Goal: Information Seeking & Learning: Learn about a topic

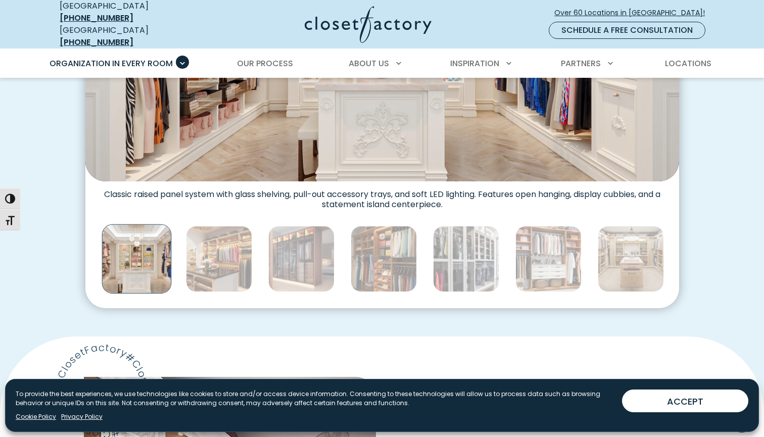
scroll to position [71, 0]
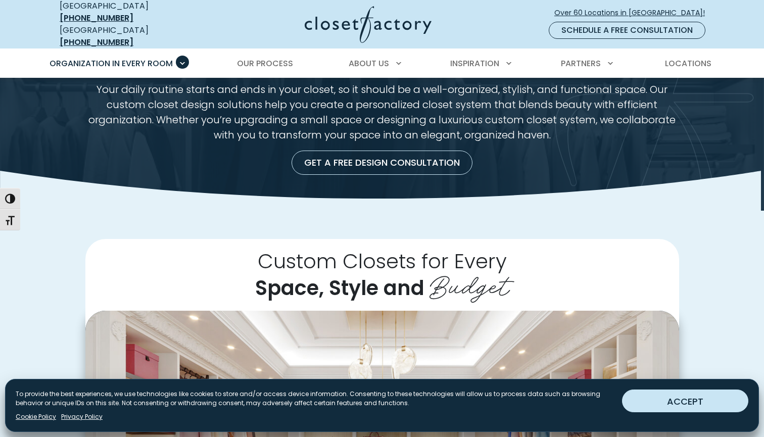
click at [655, 407] on button "ACCEPT" at bounding box center [685, 401] width 126 height 23
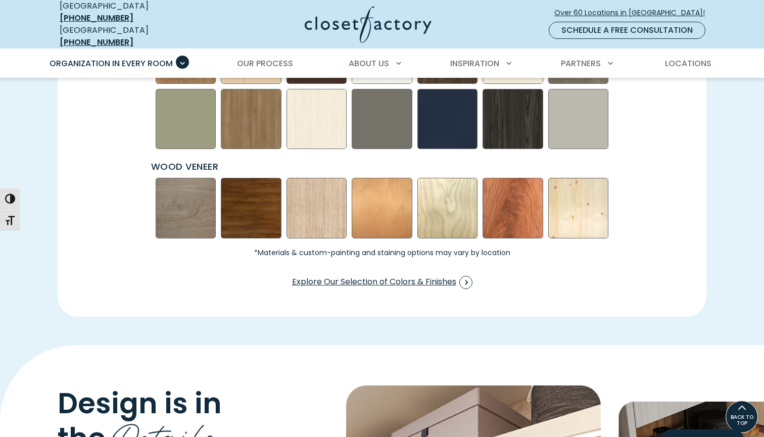
scroll to position [1365, 0]
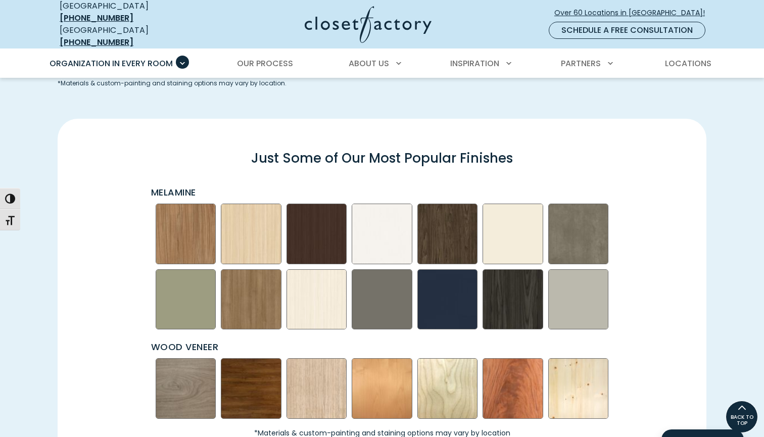
click at [385, 229] on img "Swatch Grid" at bounding box center [382, 234] width 61 height 61
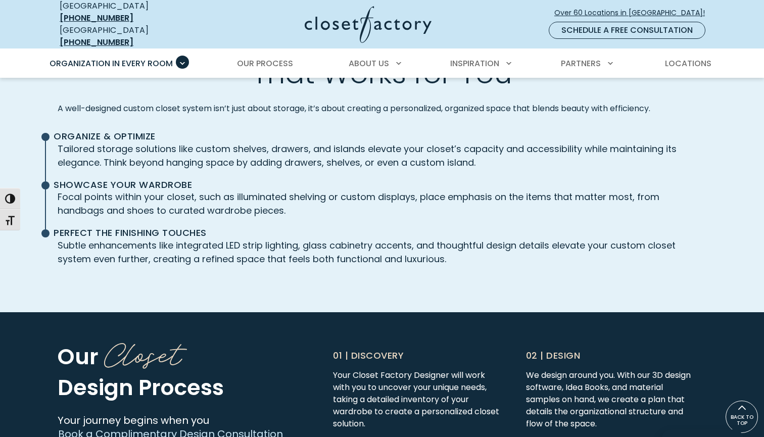
scroll to position [2249, 0]
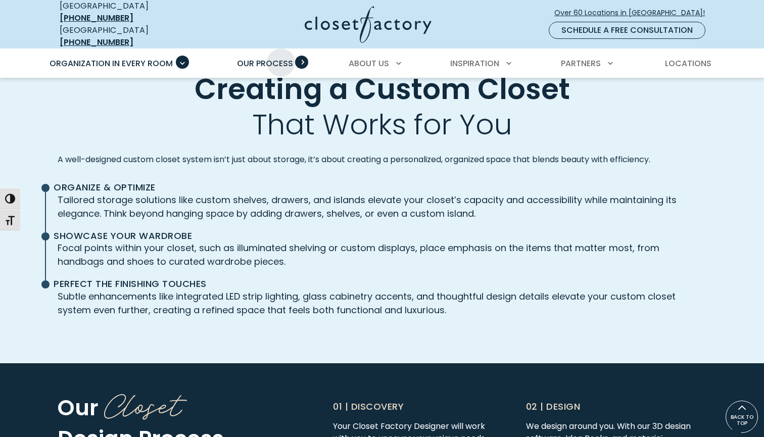
click at [281, 58] on span "Our Process" at bounding box center [265, 64] width 56 height 12
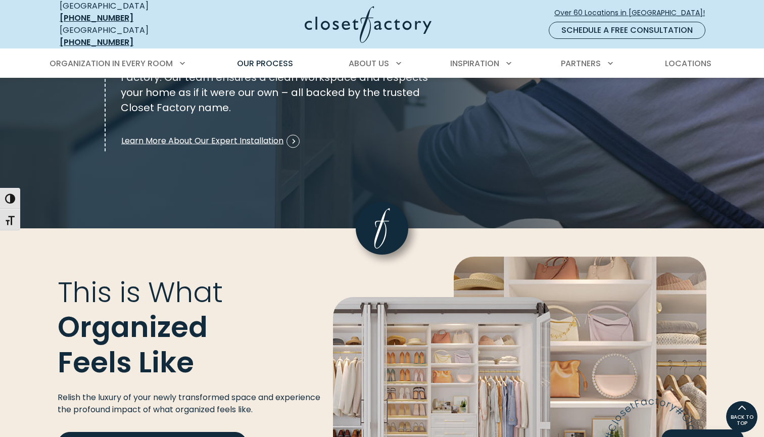
scroll to position [1311, 0]
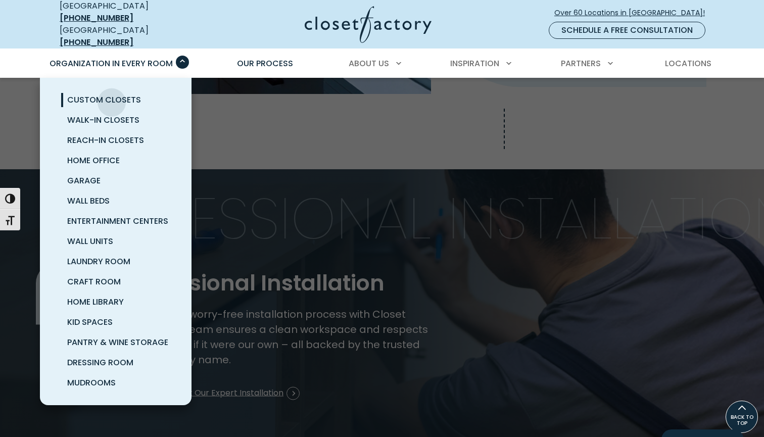
click at [113, 94] on span "Custom Closets" at bounding box center [104, 100] width 74 height 12
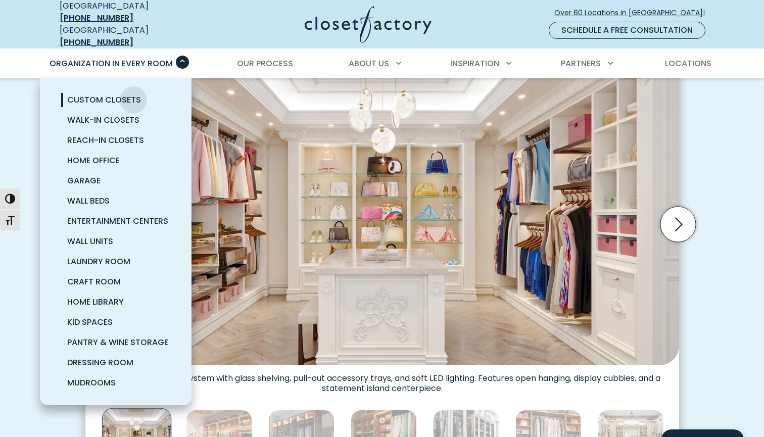
scroll to position [244, 0]
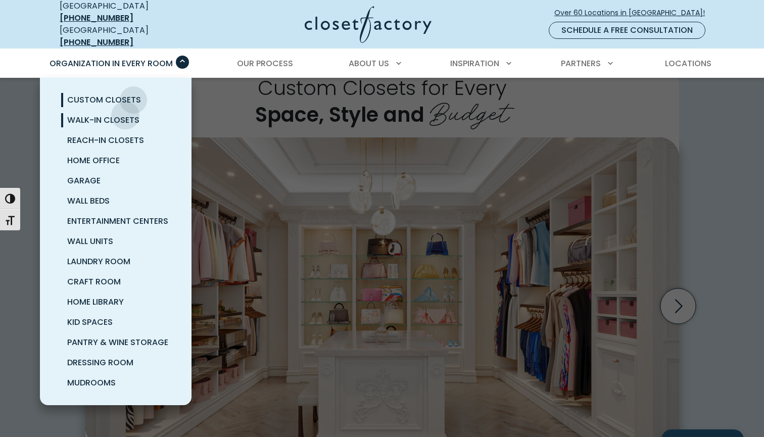
click at [125, 114] on span "Walk-In Closets" at bounding box center [103, 120] width 72 height 12
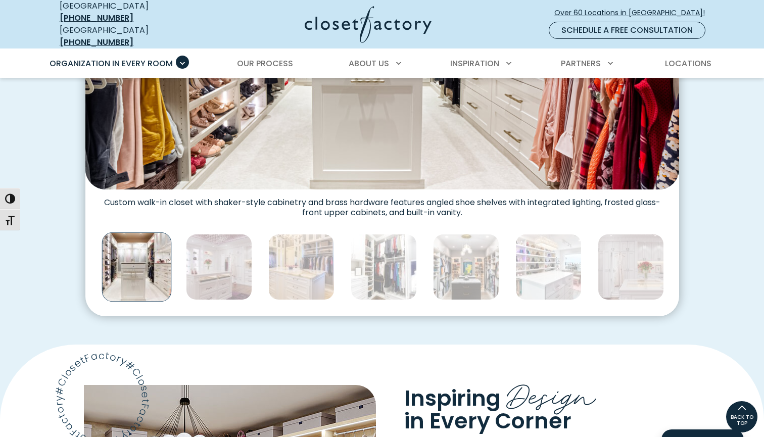
scroll to position [419, 0]
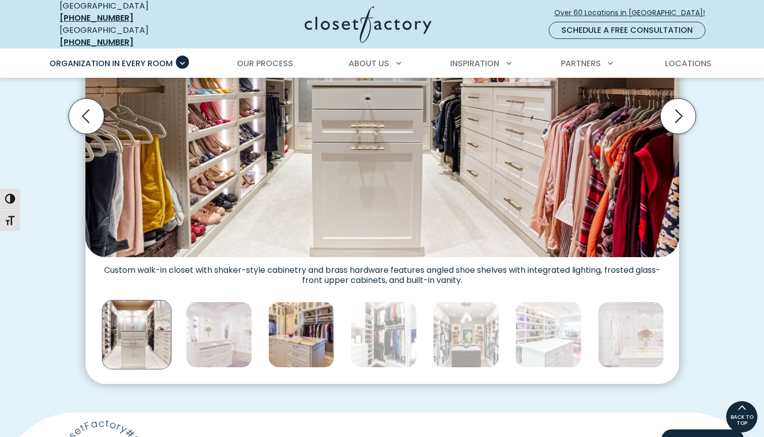
click at [293, 332] on img "Thumbnail Gallery" at bounding box center [301, 335] width 66 height 66
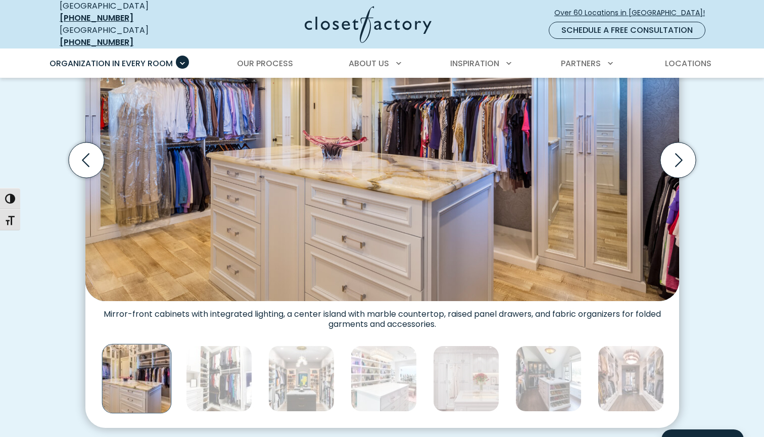
scroll to position [385, 0]
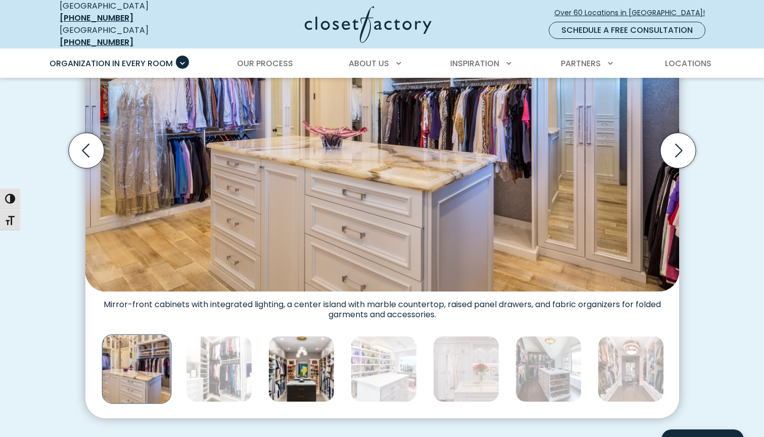
click at [311, 357] on img "Thumbnail Gallery" at bounding box center [301, 369] width 66 height 66
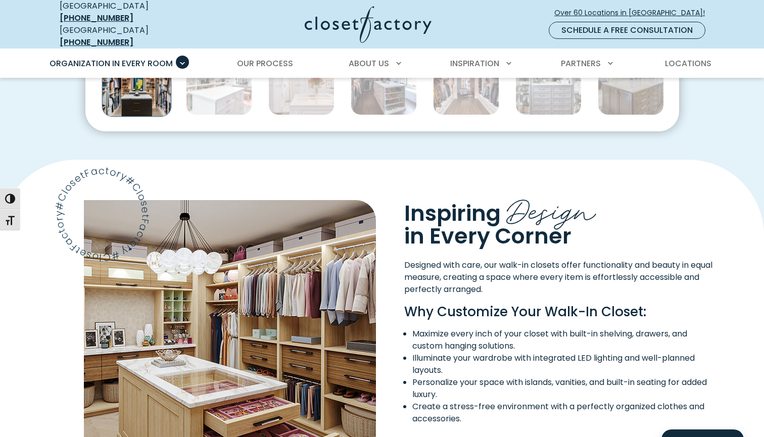
scroll to position [771, 0]
